Goal: Transaction & Acquisition: Purchase product/service

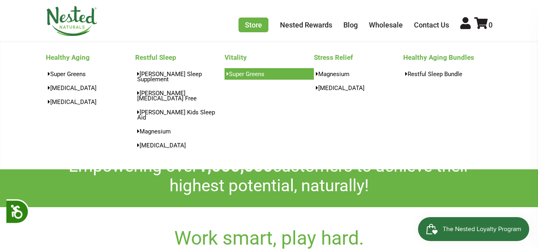
scroll to position [0, 840]
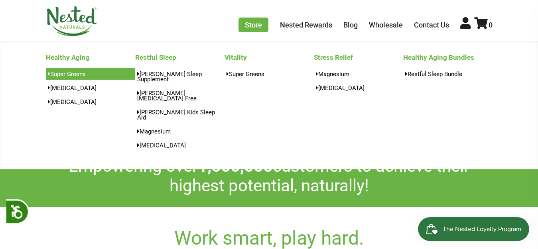
click at [77, 75] on link "Super Greens" at bounding box center [90, 74] width 89 height 12
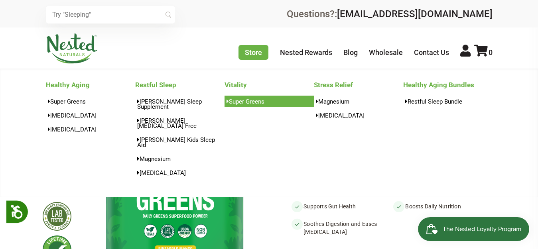
click at [252, 100] on link "Super Greens" at bounding box center [268, 102] width 89 height 12
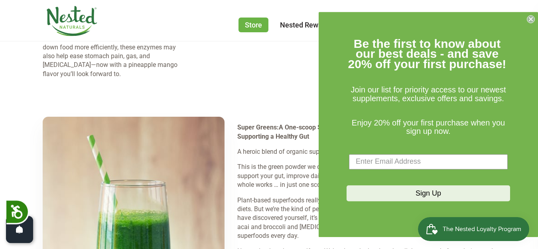
scroll to position [1323, 0]
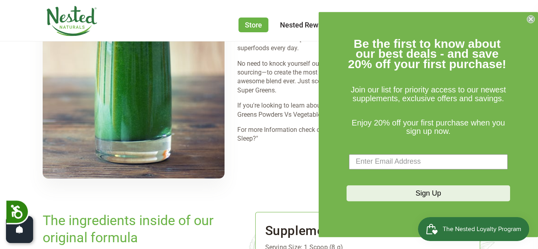
click at [529, 19] on circle "Close dialog" at bounding box center [531, 19] width 8 height 8
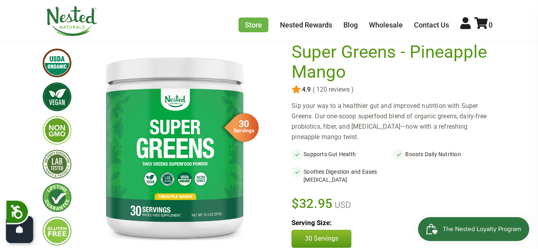
scroll to position [19, 0]
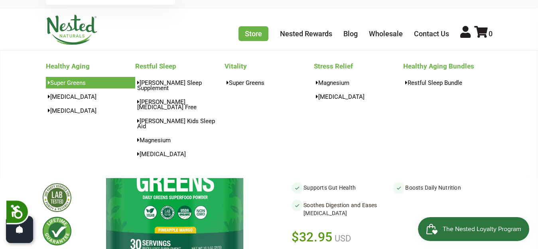
click at [73, 83] on link "Super Greens" at bounding box center [90, 83] width 89 height 12
